Goal: Information Seeking & Learning: Learn about a topic

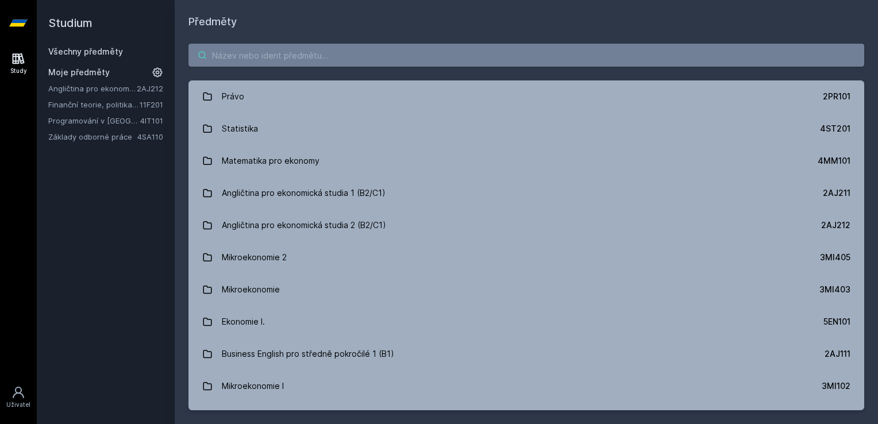
click at [401, 53] on input "search" at bounding box center [526, 55] width 676 height 23
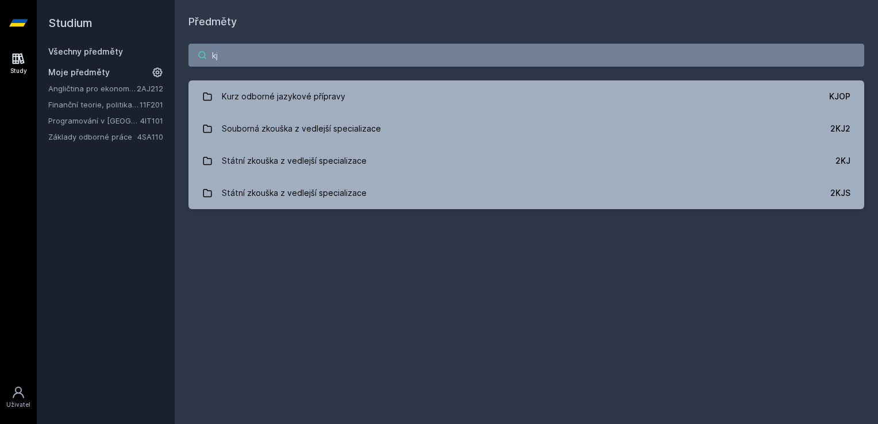
type input "k"
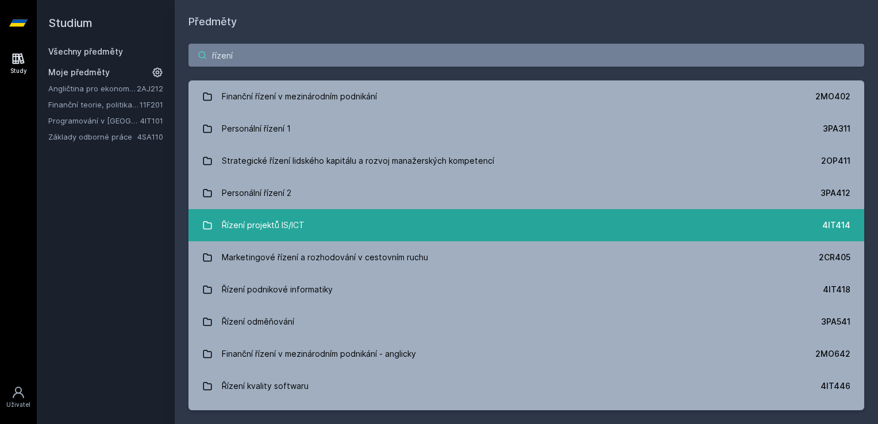
type input "řízení"
click at [296, 218] on div "Řízení projektů IS/ICT" at bounding box center [263, 225] width 83 height 23
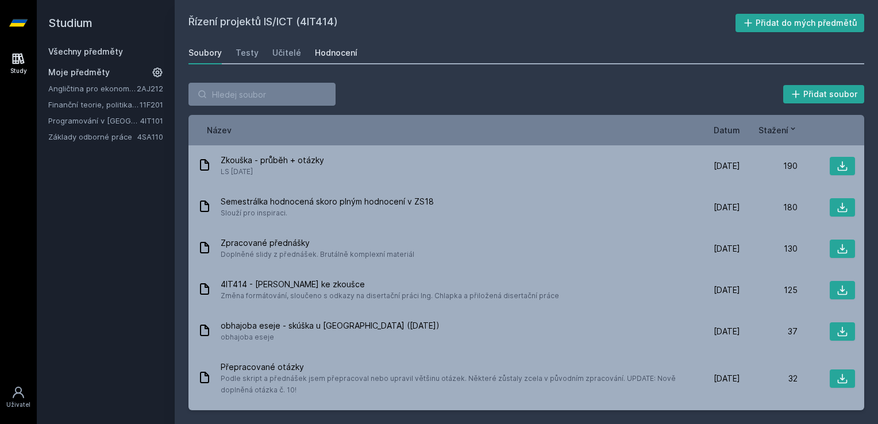
click at [333, 49] on div "Hodnocení" at bounding box center [336, 52] width 43 height 11
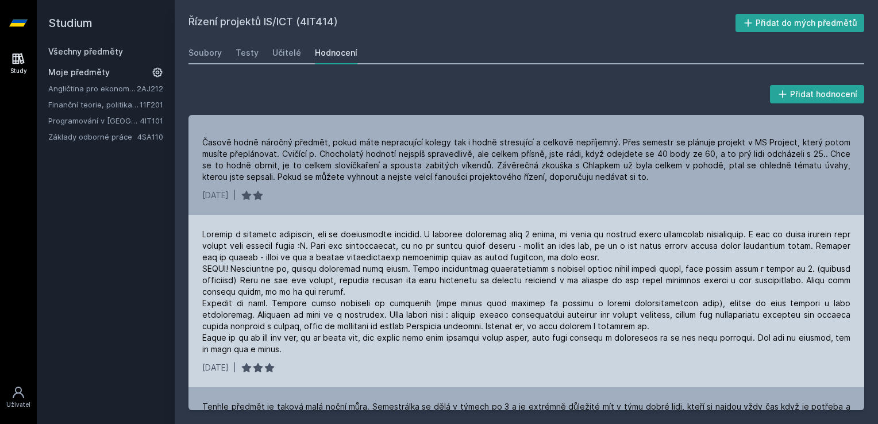
scroll to position [460, 0]
